Goal: Task Accomplishment & Management: Complete application form

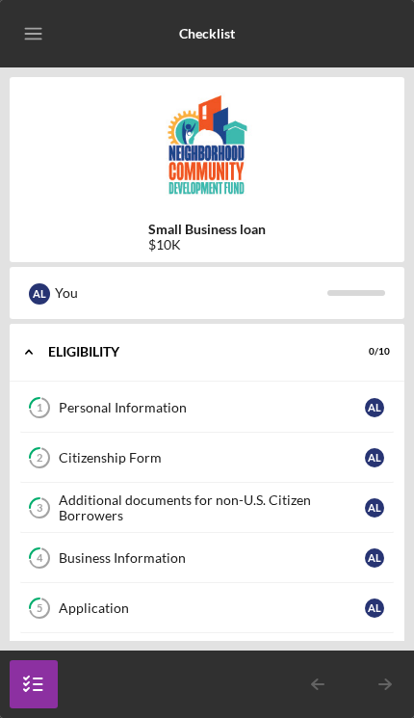
click at [100, 402] on div "Personal Information" at bounding box center [212, 407] width 306 height 15
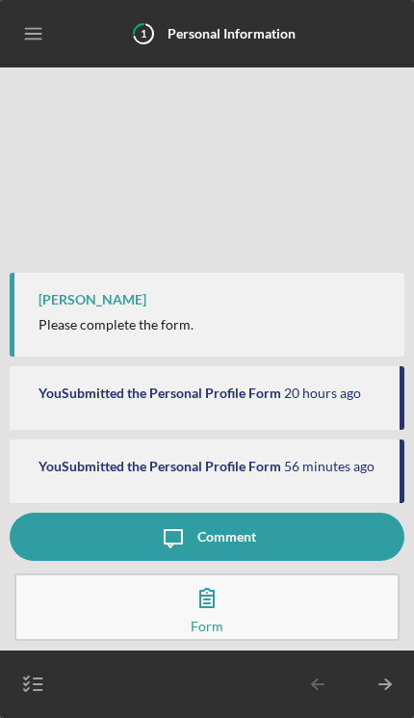
click at [146, 609] on button "Complete the Form Form" at bounding box center [206, 606] width 385 height 67
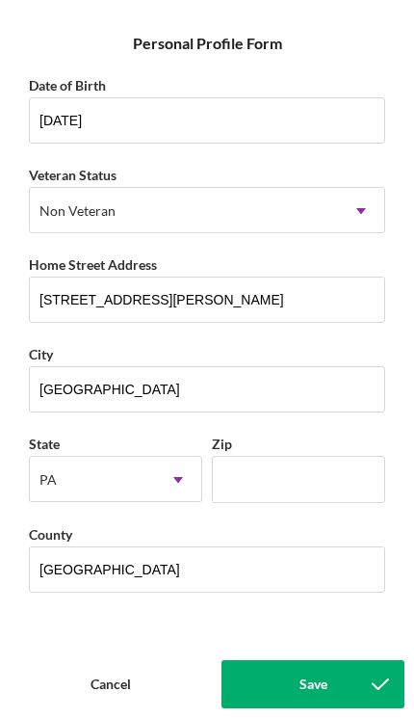
scroll to position [186, 0]
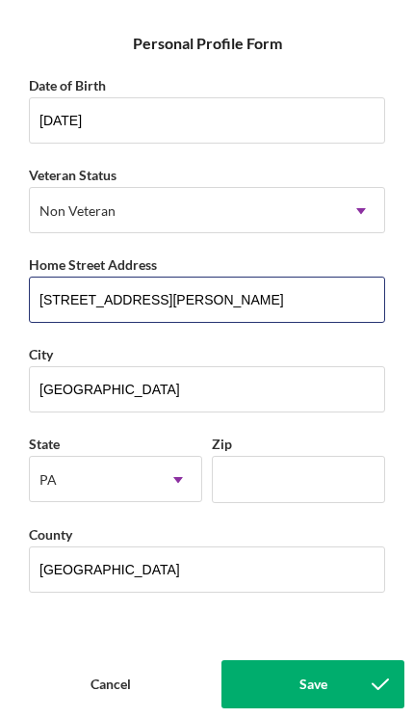
click at [96, 297] on input "[STREET_ADDRESS][PERSON_NAME]" at bounding box center [207, 300] width 357 height 46
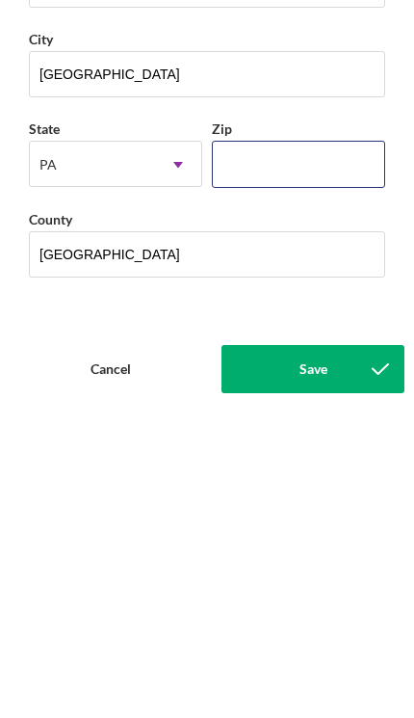
click at [234, 456] on input "Zip" at bounding box center [298, 479] width 173 height 46
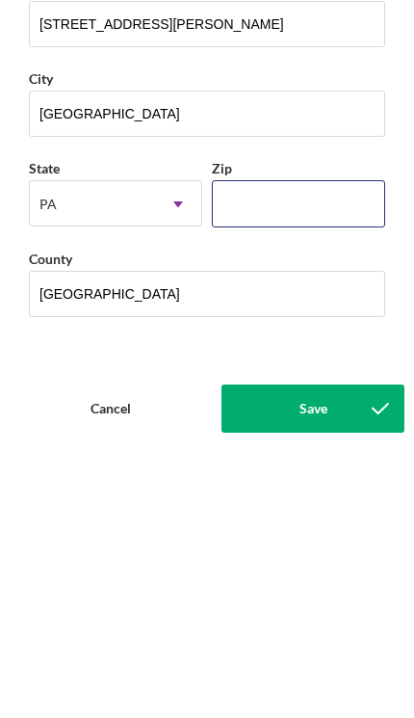
type input "15221"
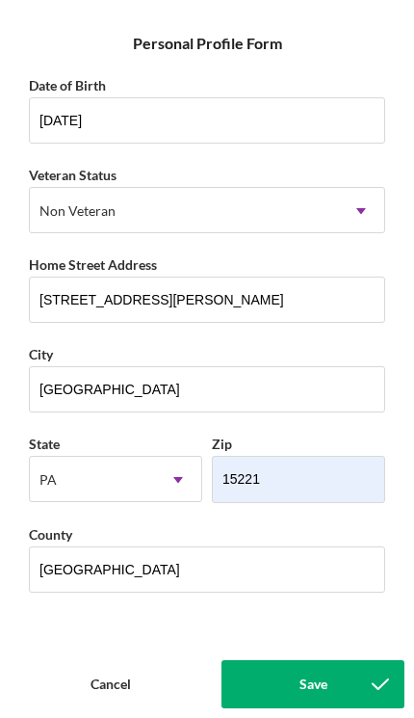
click at [277, 675] on button "Save" at bounding box center [313, 684] width 183 height 48
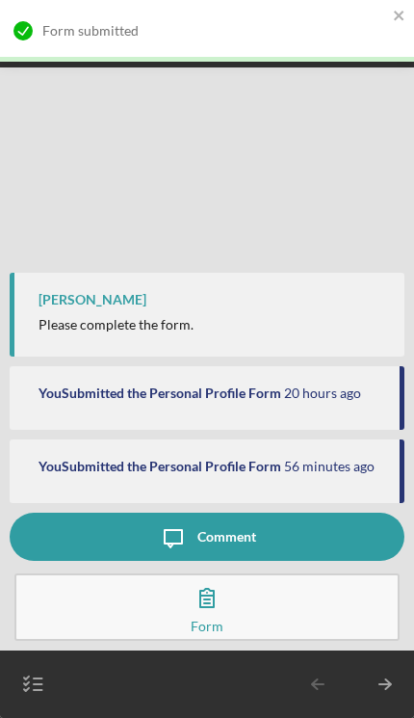
click at [31, 694] on icon "button" at bounding box center [34, 684] width 48 height 48
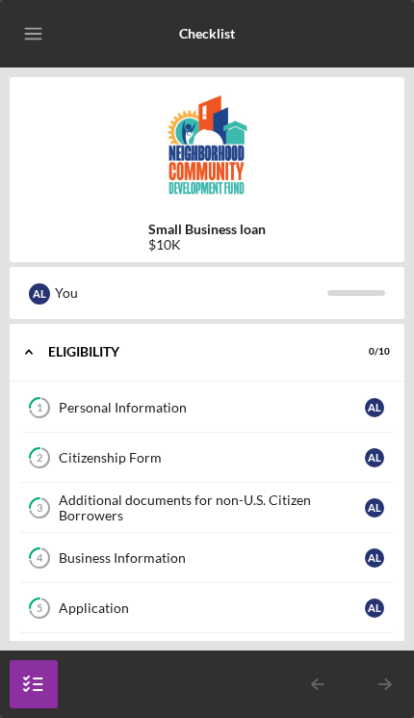
click at [73, 460] on div "Citizenship Form" at bounding box center [212, 457] width 306 height 15
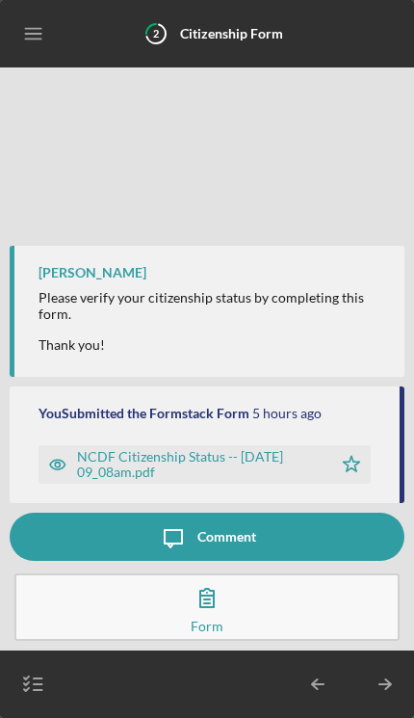
click at [105, 607] on button "Complete the Form Form" at bounding box center [206, 606] width 385 height 67
click at [34, 688] on icon "button" at bounding box center [34, 684] width 48 height 48
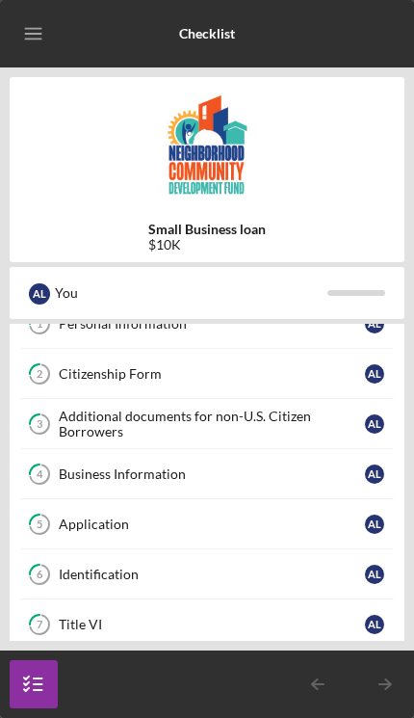
scroll to position [87, 0]
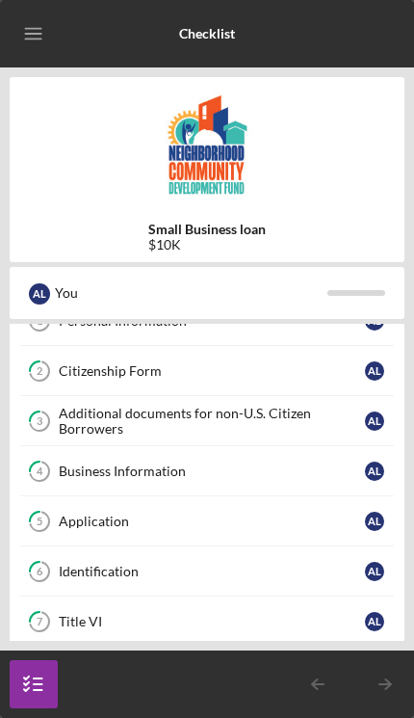
click at [89, 421] on div "Additional documents for non-U.S. Citizen Borrowers" at bounding box center [212, 421] width 306 height 31
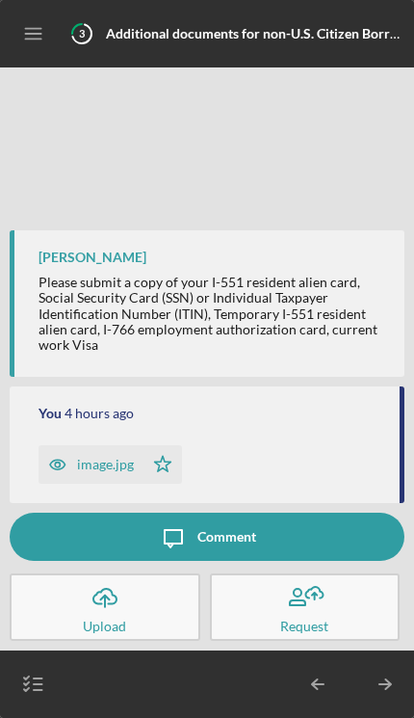
click at [36, 684] on line "button" at bounding box center [38, 684] width 9 height 0
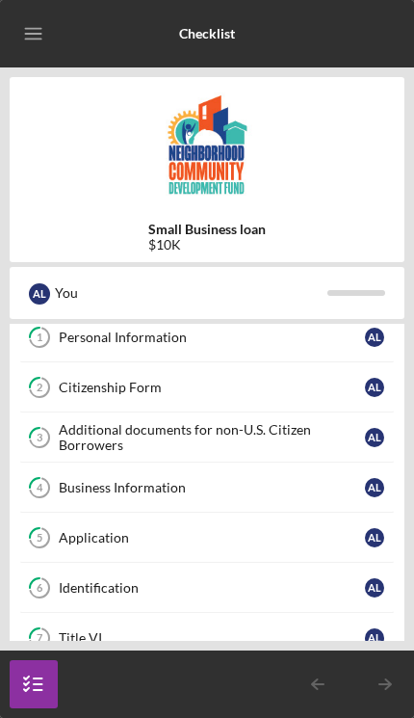
scroll to position [88, 0]
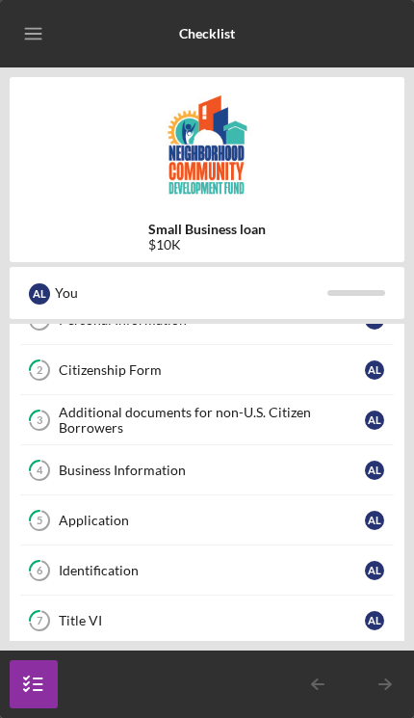
click at [82, 479] on link "4 Business Information A L" at bounding box center [207, 470] width 376 height 50
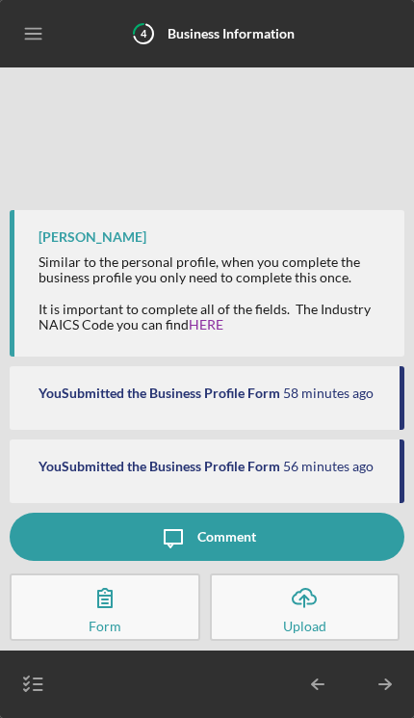
click at [95, 606] on icon "button" at bounding box center [105, 597] width 48 height 48
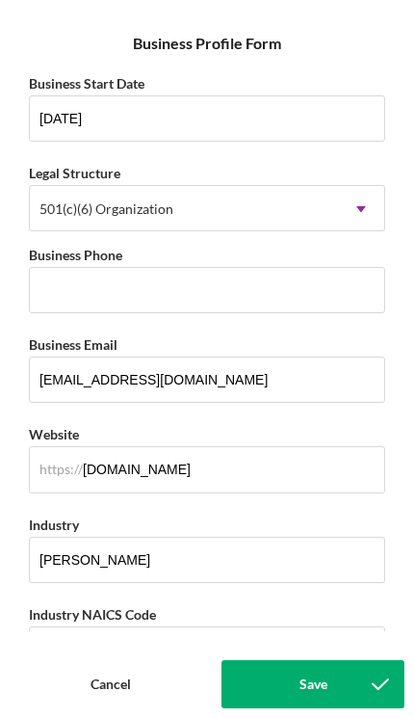
scroll to position [179, 0]
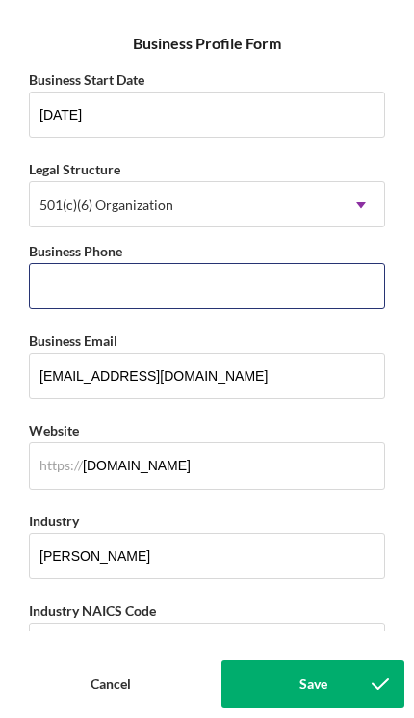
click at [44, 288] on input "Business Phone" at bounding box center [207, 286] width 357 height 46
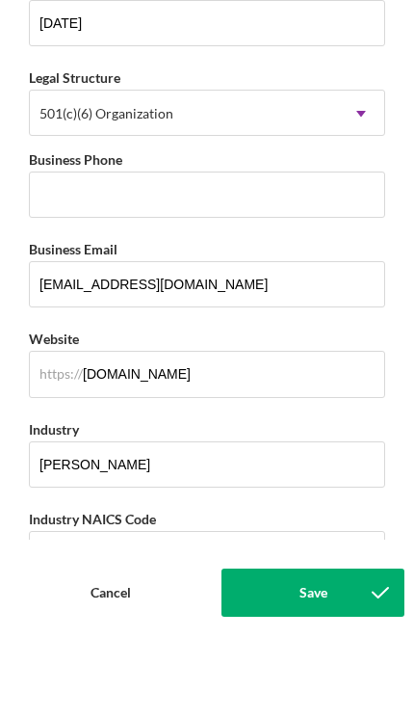
type input "Work of Art Barbershop LLC"
type input "4124951111"
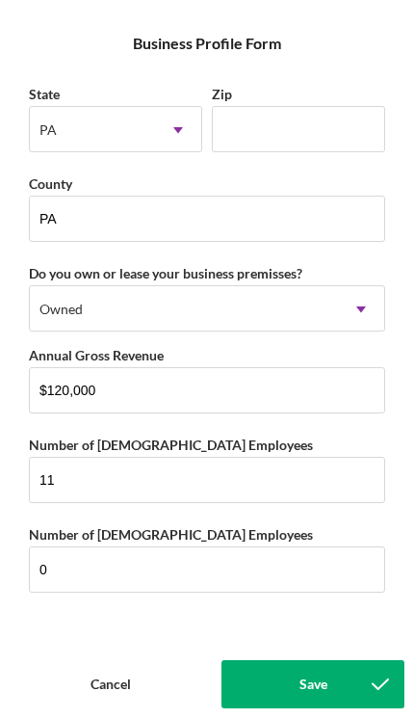
scroll to position [1802, 0]
click at [287, 684] on button "Save" at bounding box center [313, 684] width 183 height 48
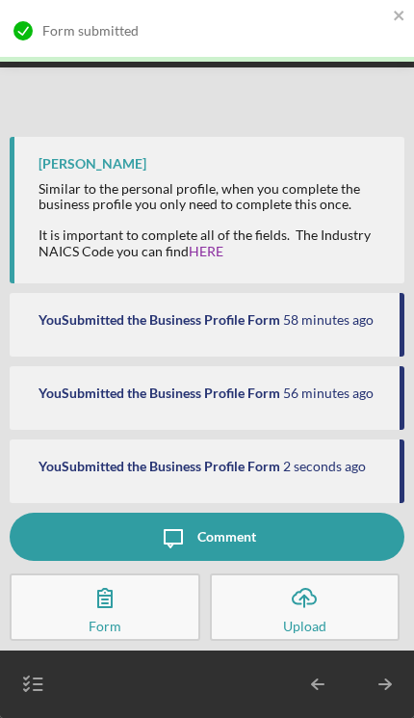
click at [35, 696] on icon "button" at bounding box center [34, 684] width 48 height 48
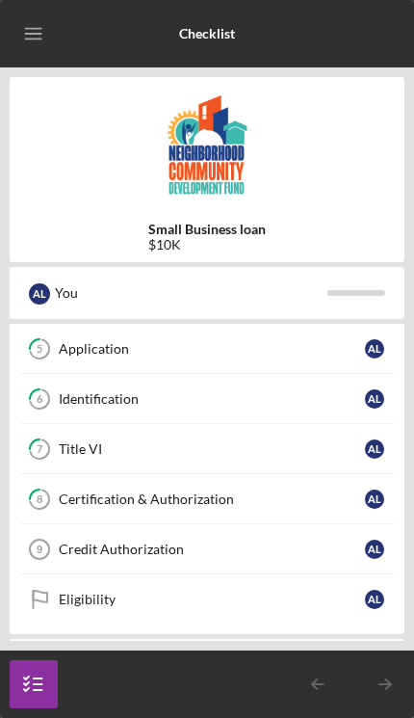
scroll to position [222, 0]
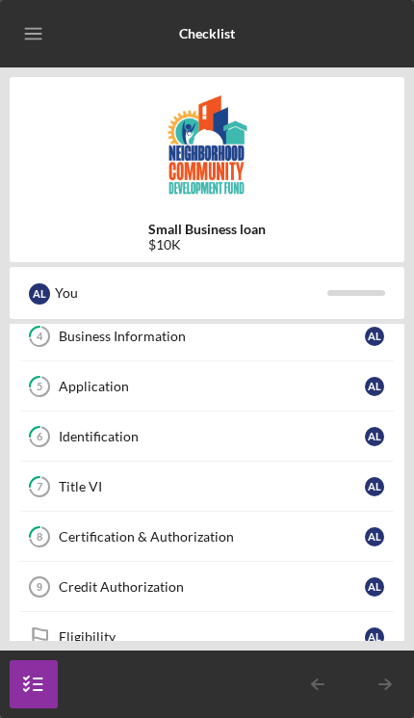
click at [80, 391] on div "Application" at bounding box center [212, 386] width 306 height 15
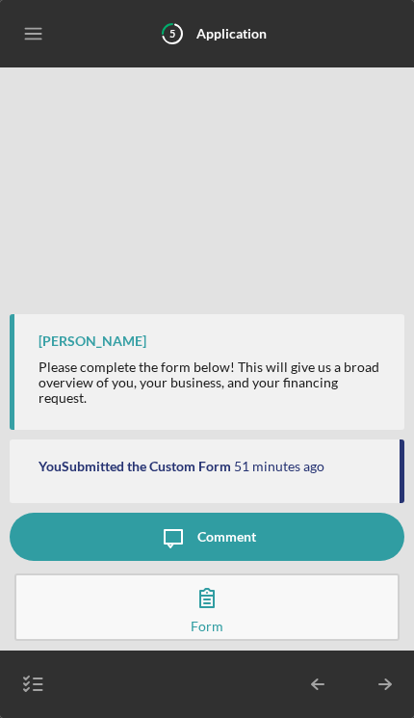
click at [88, 609] on button "Complete the Form Form" at bounding box center [206, 606] width 385 height 67
click at [36, 690] on line "button" at bounding box center [38, 690] width 9 height 0
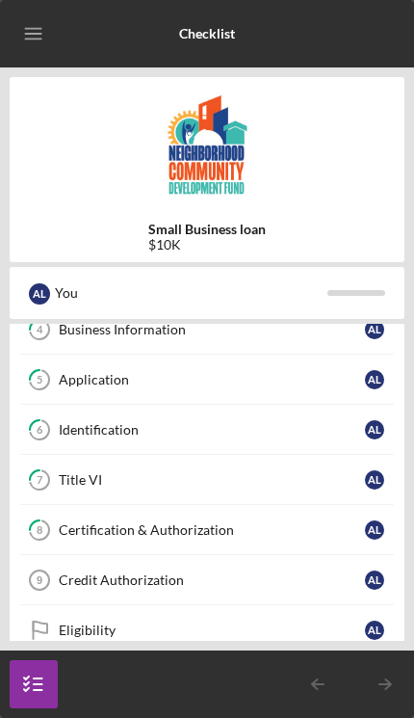
scroll to position [252, 0]
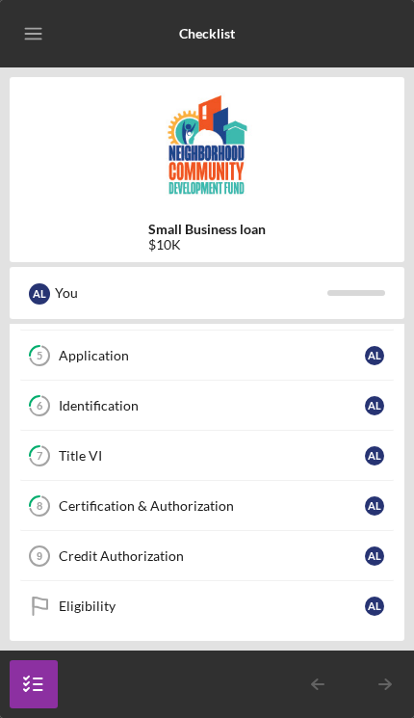
click at [97, 454] on div "Title VI" at bounding box center [212, 455] width 306 height 15
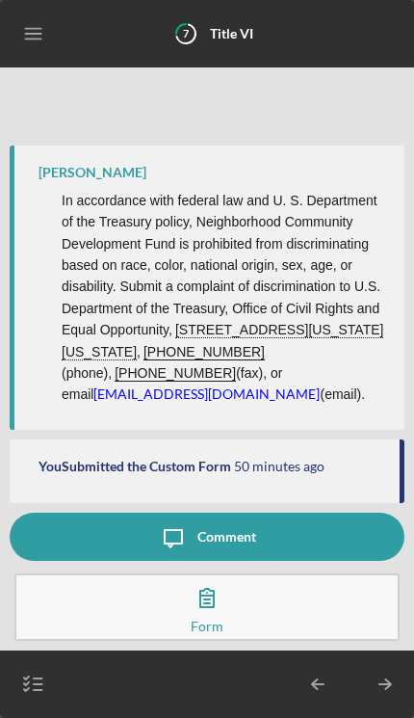
click at [80, 614] on button "Complete the Form Form" at bounding box center [206, 606] width 385 height 67
click at [26, 694] on icon "button" at bounding box center [34, 684] width 48 height 48
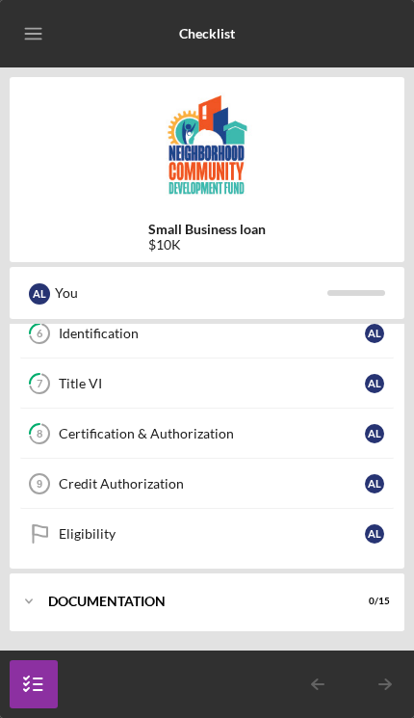
scroll to position [325, 0]
click at [105, 437] on div "Certification & Authorization" at bounding box center [212, 433] width 306 height 15
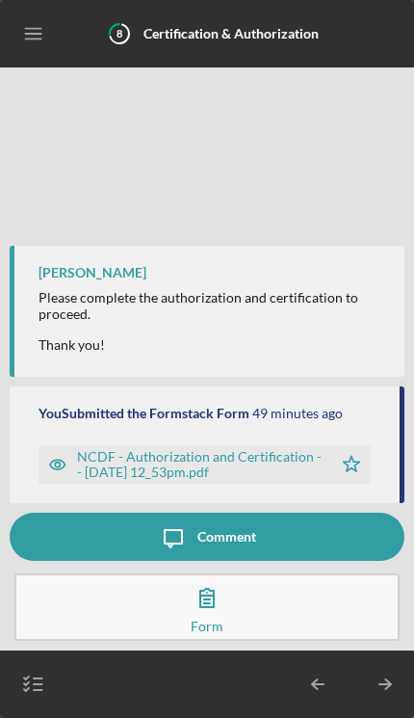
click at [146, 618] on button "Complete the Form Form" at bounding box center [206, 606] width 385 height 67
click at [33, 694] on icon "button" at bounding box center [34, 684] width 48 height 48
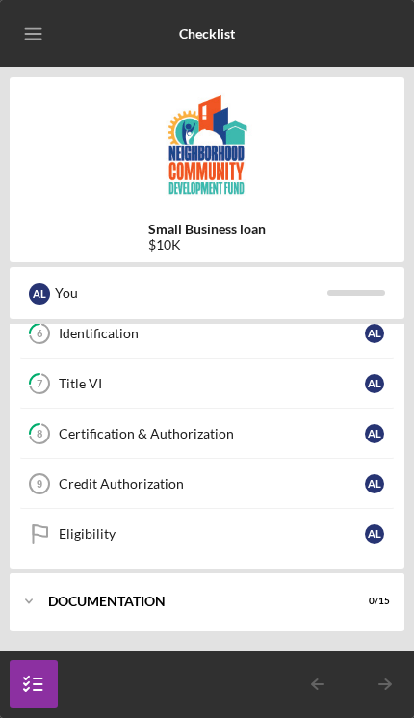
scroll to position [325, 0]
click at [98, 446] on link "8 Certification & Authorization A L" at bounding box center [207, 434] width 376 height 50
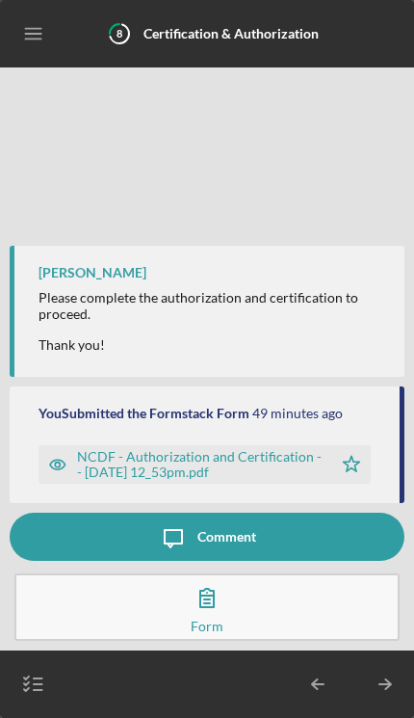
click at [129, 616] on button "Complete the Form Form" at bounding box center [206, 606] width 385 height 67
click at [30, 690] on icon "button" at bounding box center [34, 684] width 48 height 48
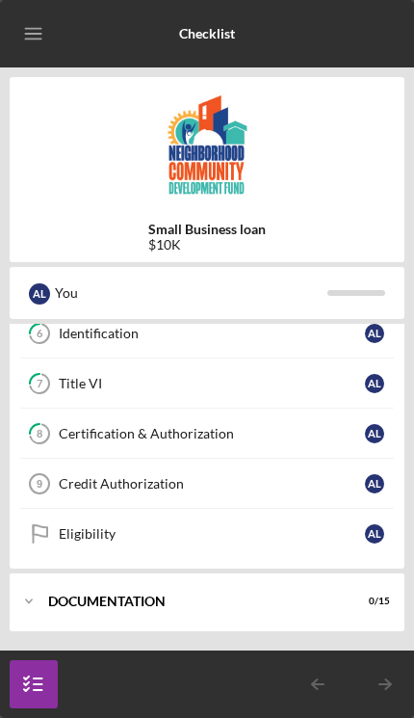
scroll to position [325, 0]
click at [48, 619] on icon "Icon/Expander" at bounding box center [29, 601] width 39 height 39
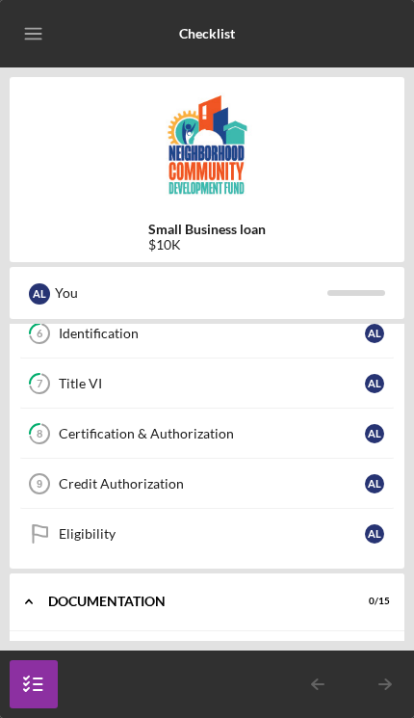
click at [82, 609] on div "Icon/Expander Documentation 0 / 15" at bounding box center [207, 601] width 395 height 59
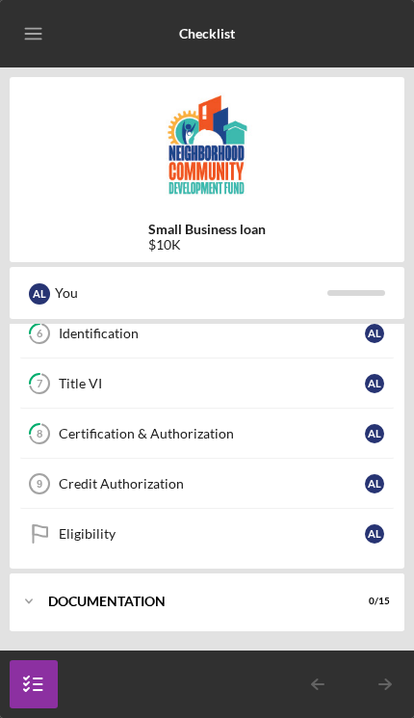
click at [96, 607] on div "Icon/Expander Documentation 0 / 15" at bounding box center [207, 601] width 395 height 58
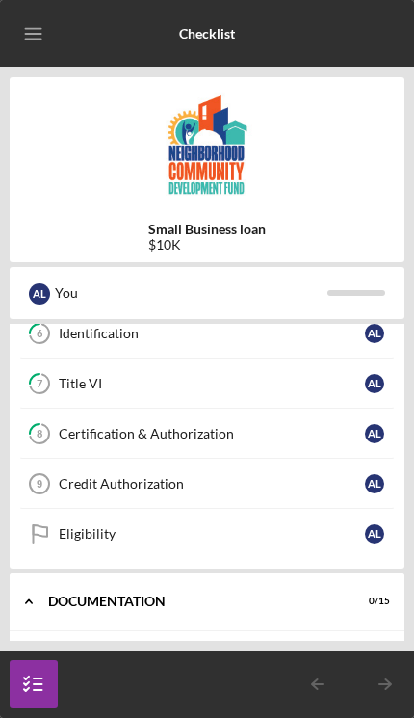
click at [48, 604] on div "Documentation" at bounding box center [195, 602] width 294 height 12
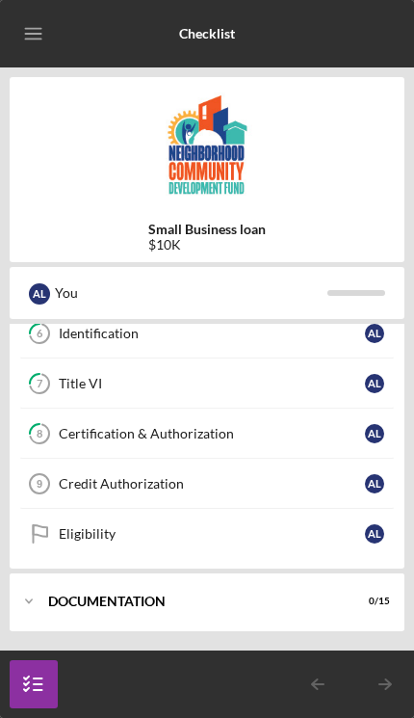
click at [44, 614] on icon "Icon/Expander" at bounding box center [29, 601] width 39 height 39
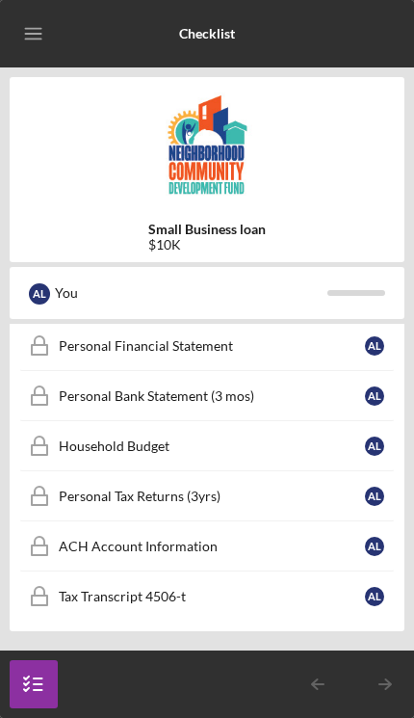
scroll to position [1087, 0]
click at [138, 607] on link "Tax Transcript 4506-t Tax Transcript 4506-t A L" at bounding box center [207, 596] width 376 height 50
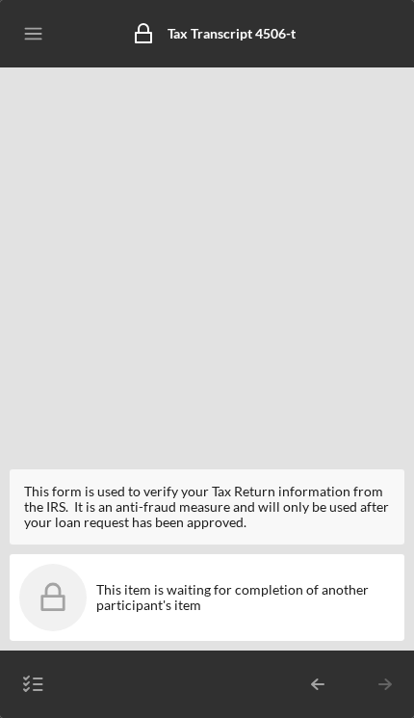
click at [19, 686] on icon "button" at bounding box center [34, 684] width 48 height 48
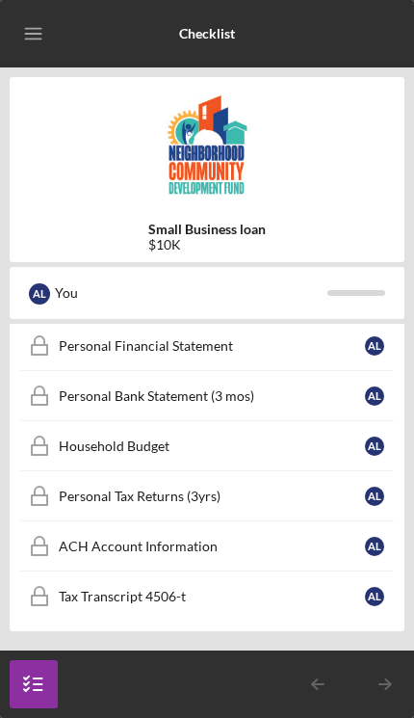
click at [108, 543] on div "ACH Account Information" at bounding box center [212, 546] width 306 height 15
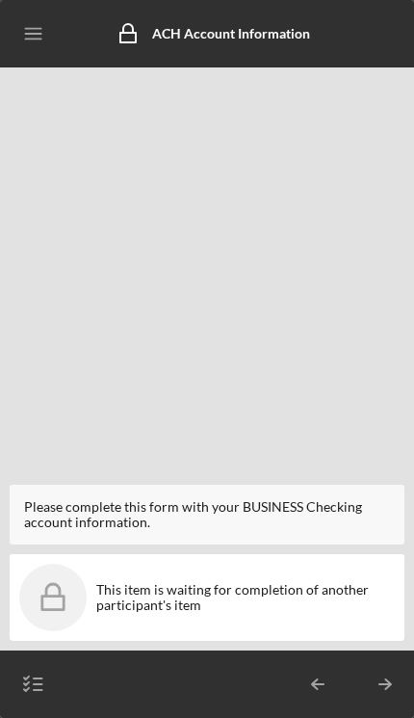
click at [28, 695] on icon "button" at bounding box center [34, 684] width 48 height 48
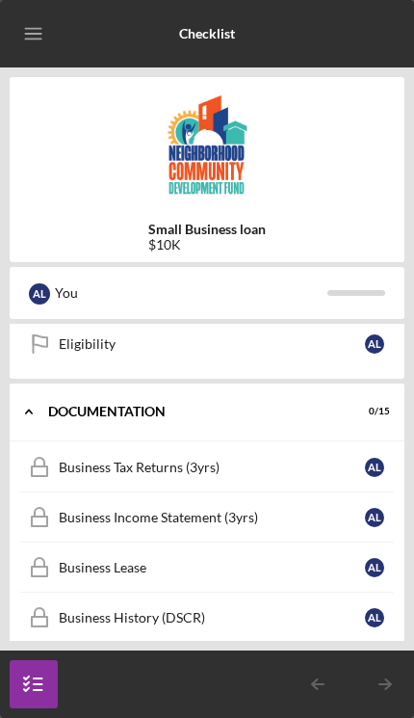
scroll to position [521, 0]
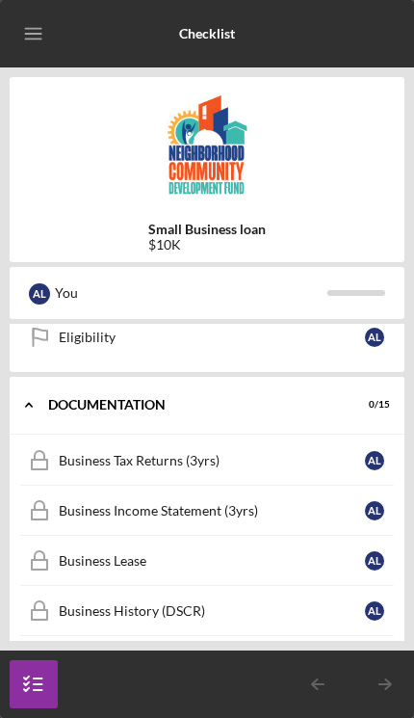
click at [88, 460] on div "Business Tax Returns (3yrs)" at bounding box center [212, 460] width 306 height 15
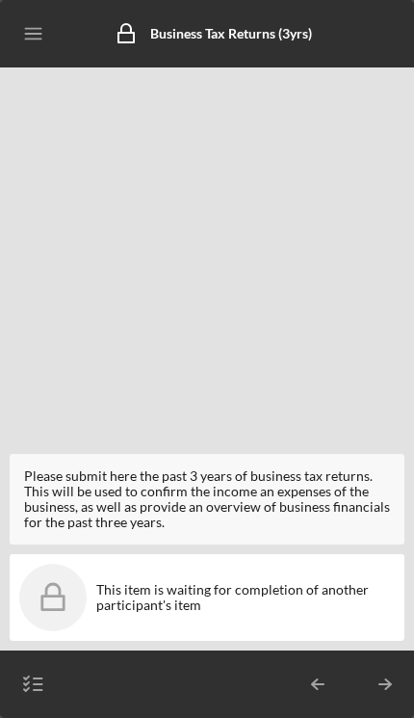
click at [37, 690] on line "button" at bounding box center [38, 690] width 9 height 0
